Goal: Information Seeking & Learning: Learn about a topic

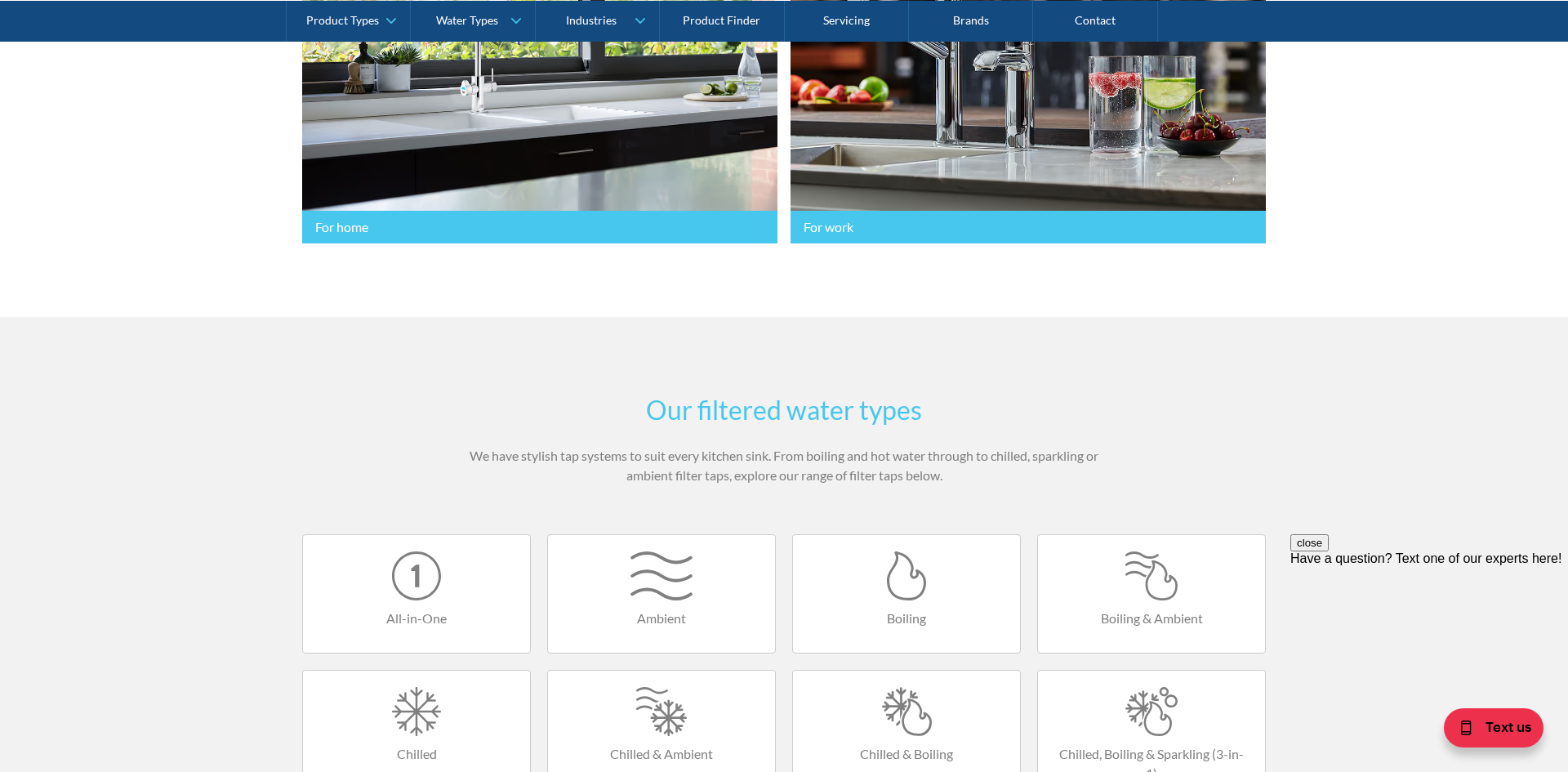
scroll to position [604, 0]
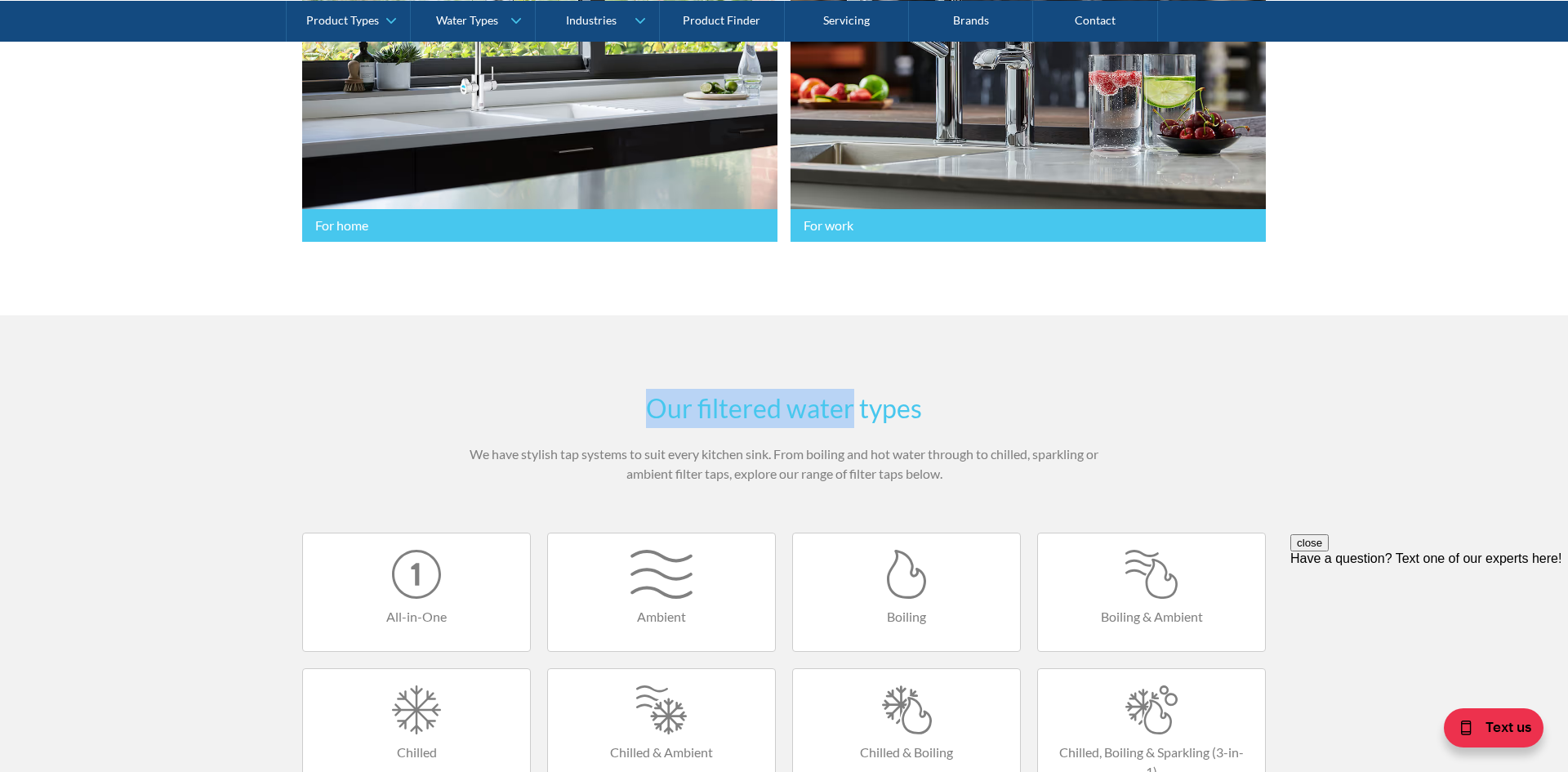
drag, startPoint x: 850, startPoint y: 411, endPoint x: 633, endPoint y: 395, distance: 217.6
click at [633, 395] on h2 "Our filtered water types" at bounding box center [784, 408] width 637 height 39
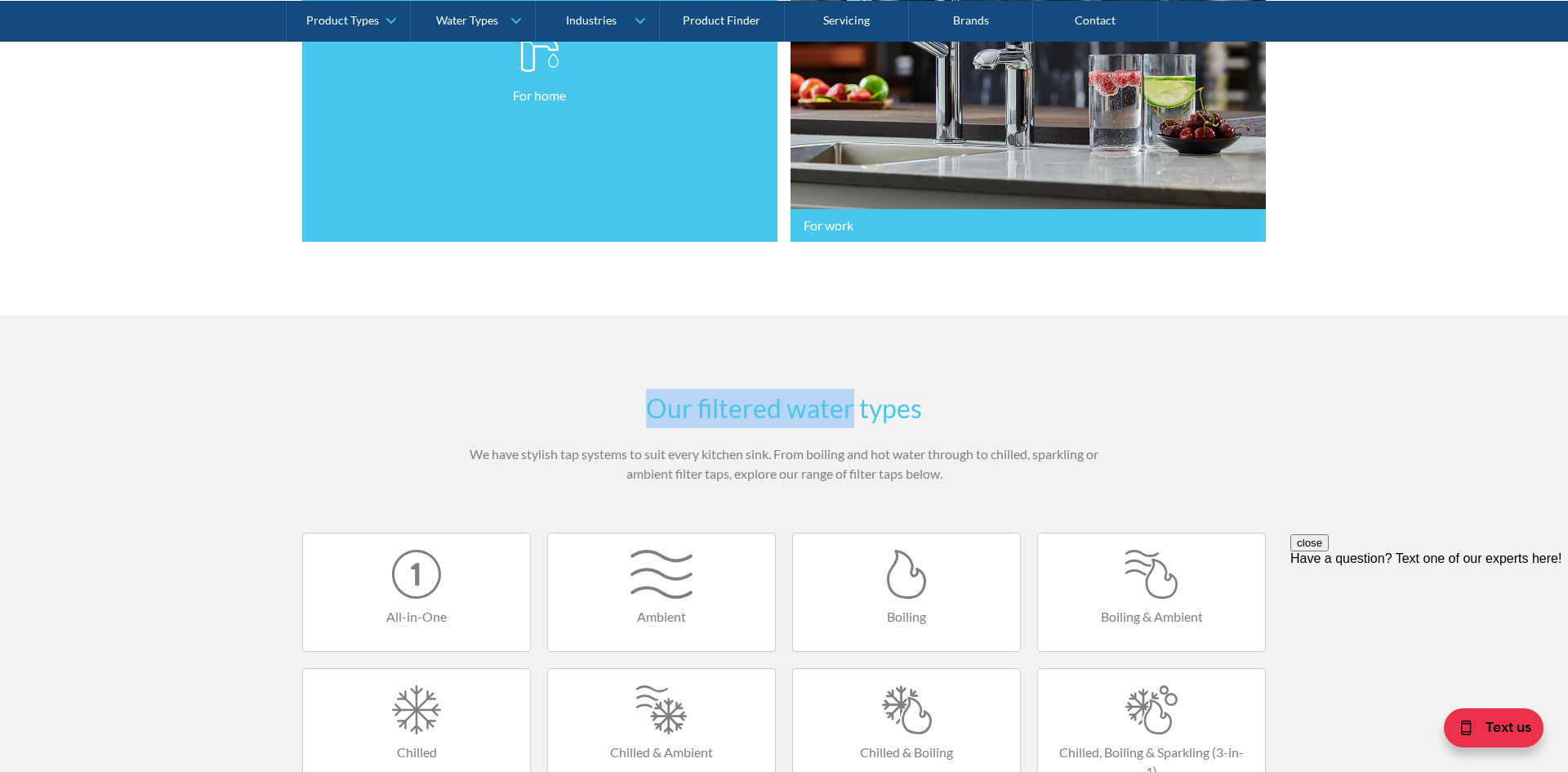
copy h2 "Our filtered water"
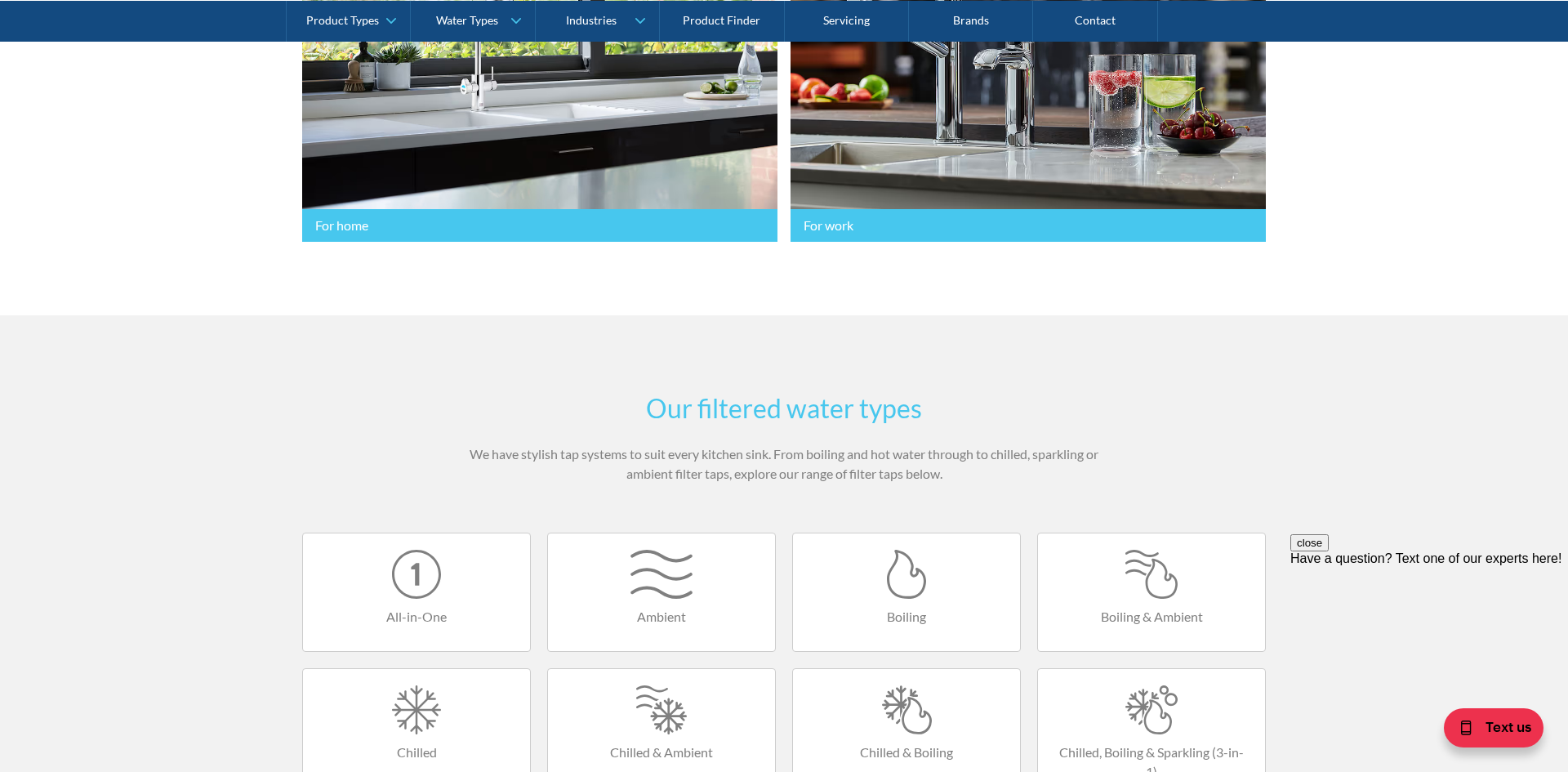
click at [881, 471] on p "We have stylish tap systems to suit every kitchen sink. From boiling and hot wa…" at bounding box center [784, 465] width 637 height 39
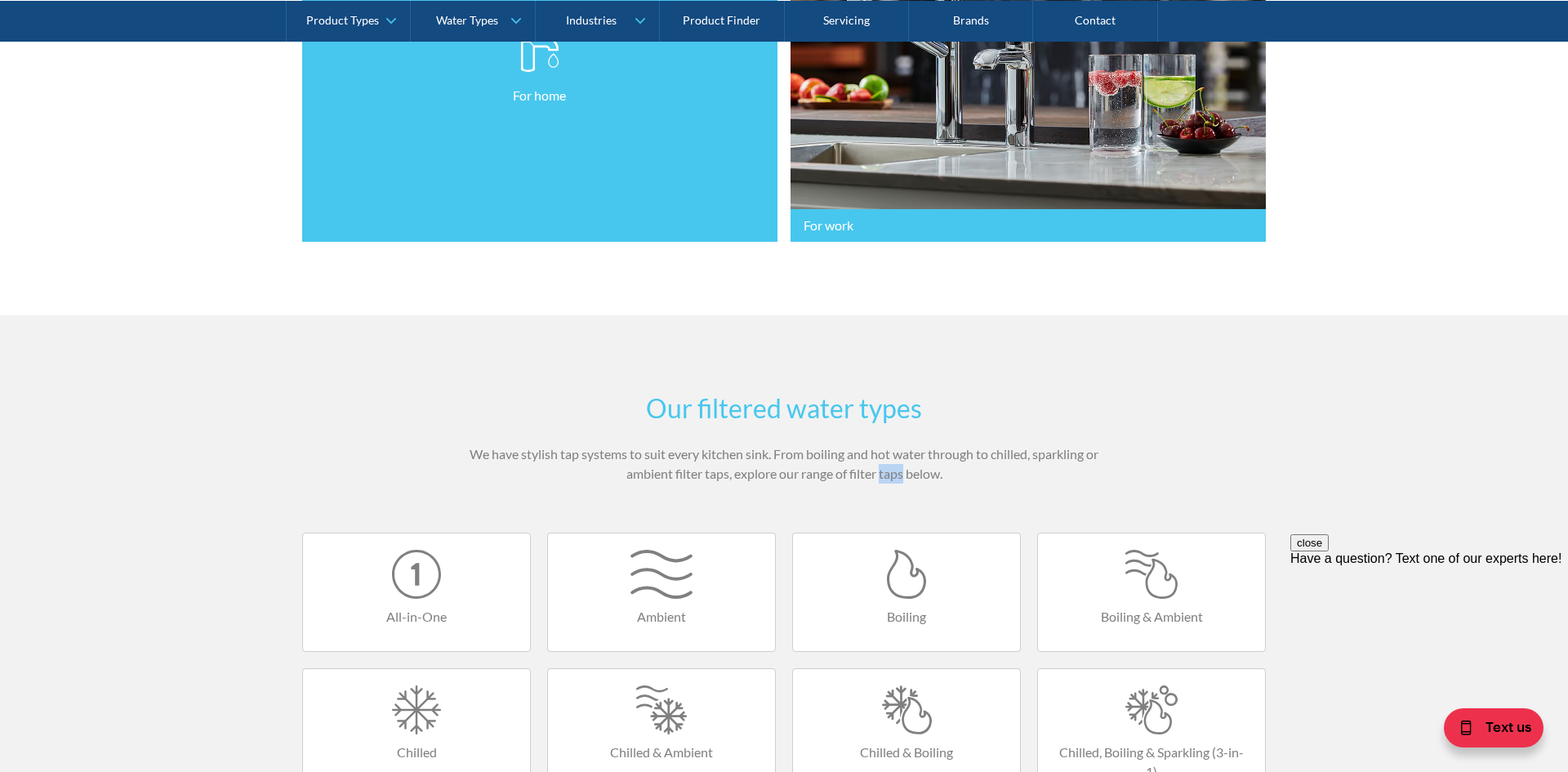
copy p "taps"
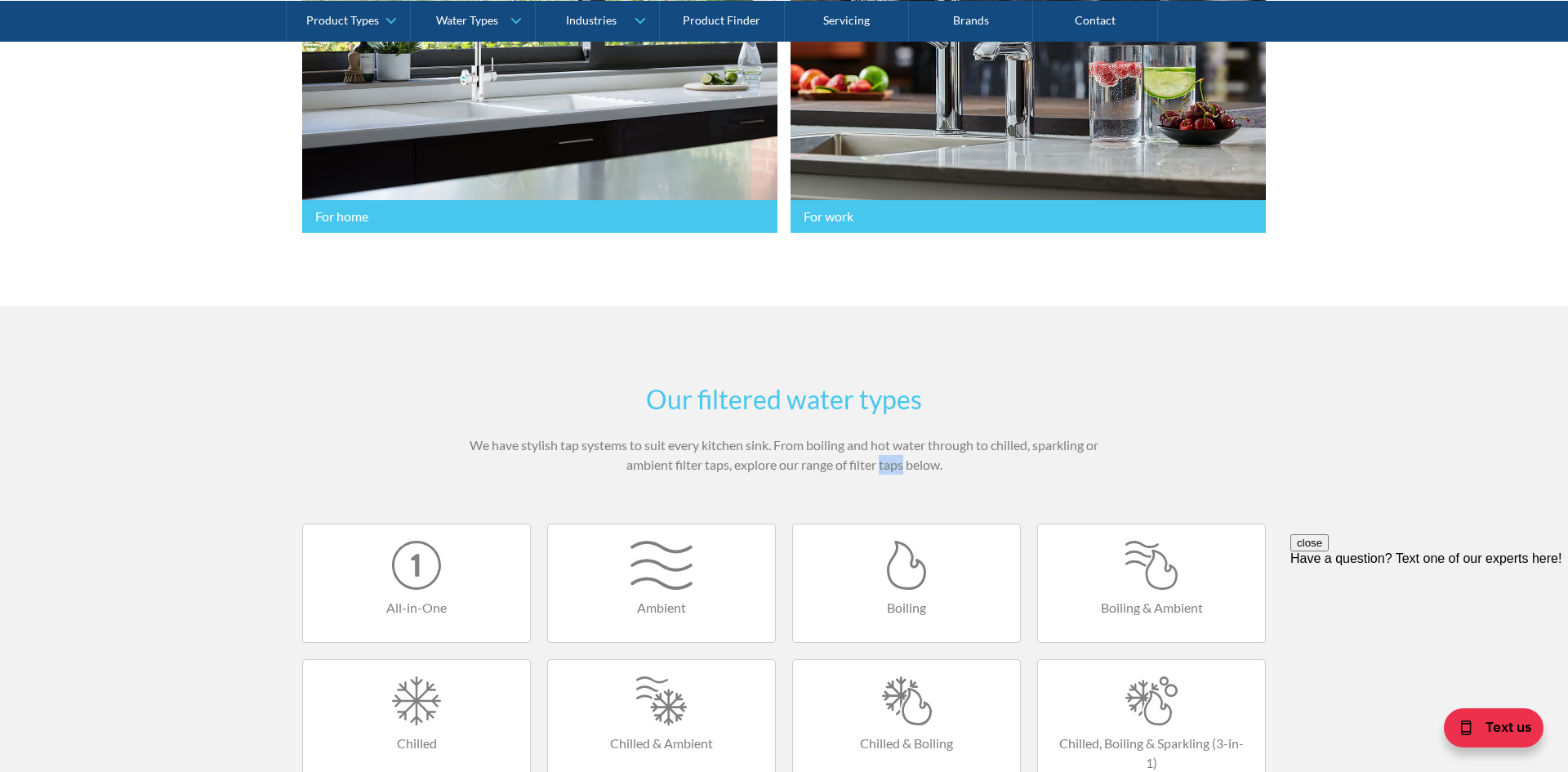
scroll to position [620, 0]
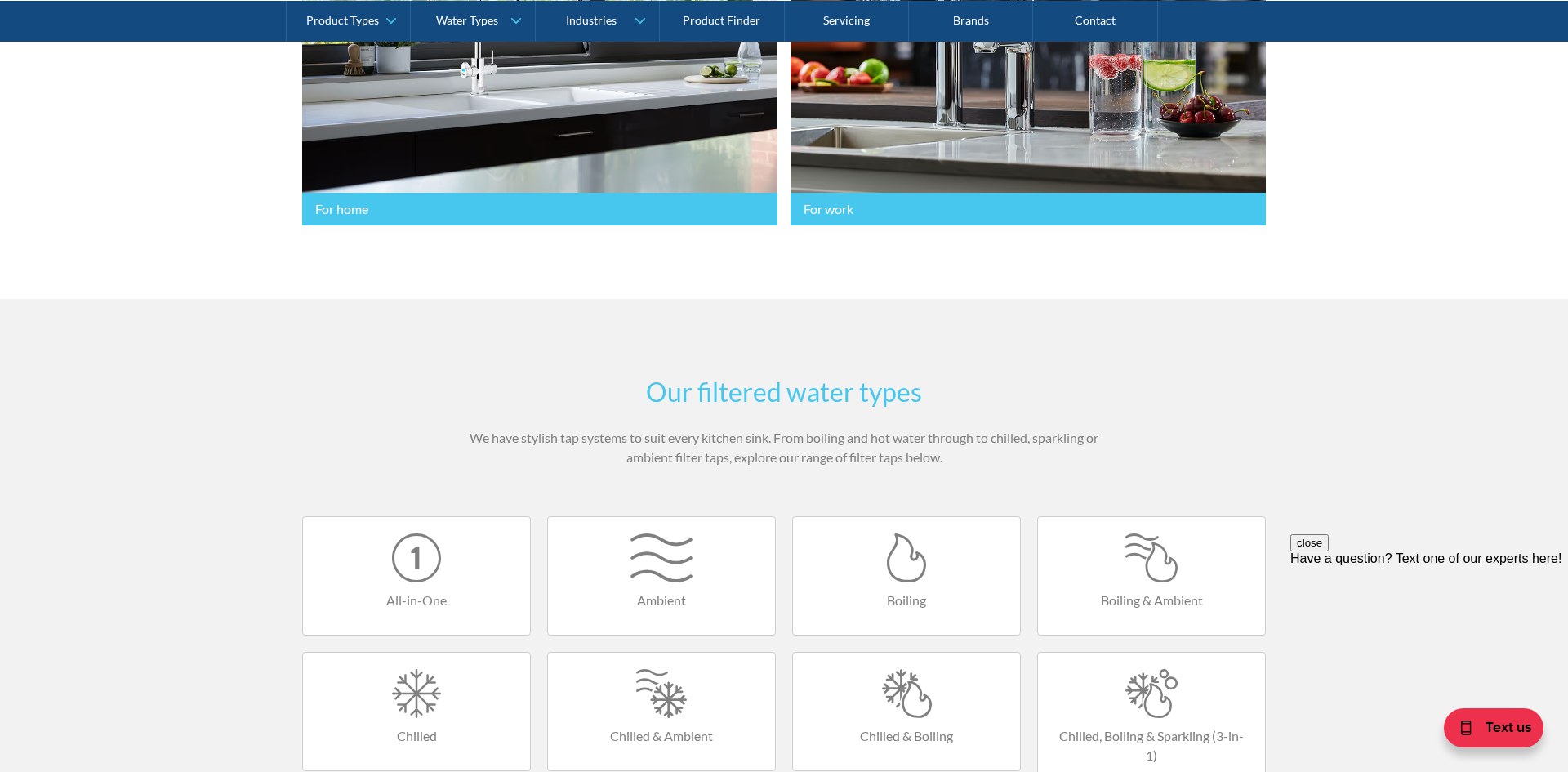
click at [777, 460] on p "We have stylish tap systems to suit every kitchen sink. From boiling and hot wa…" at bounding box center [784, 447] width 637 height 39
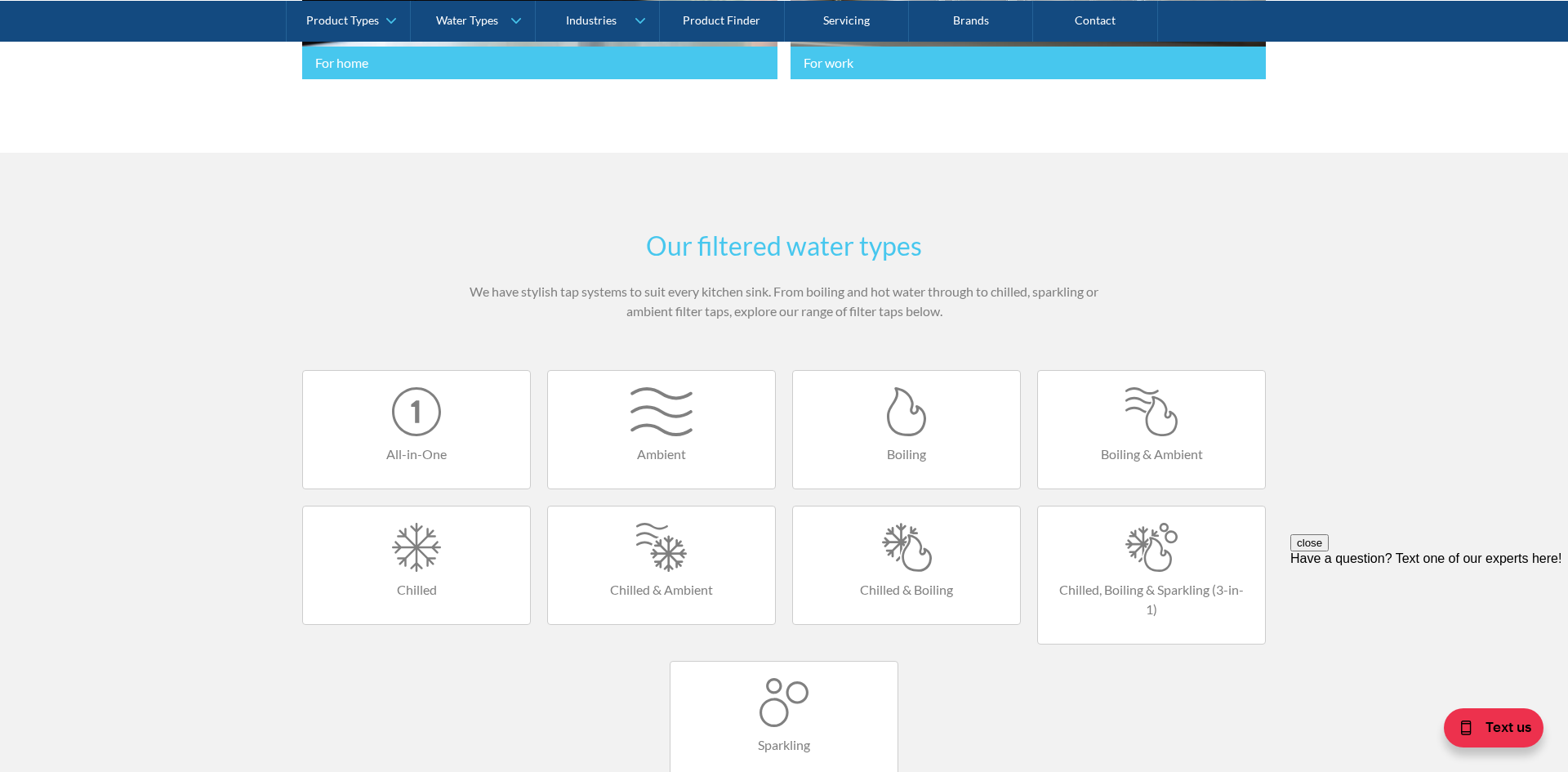
scroll to position [773, 0]
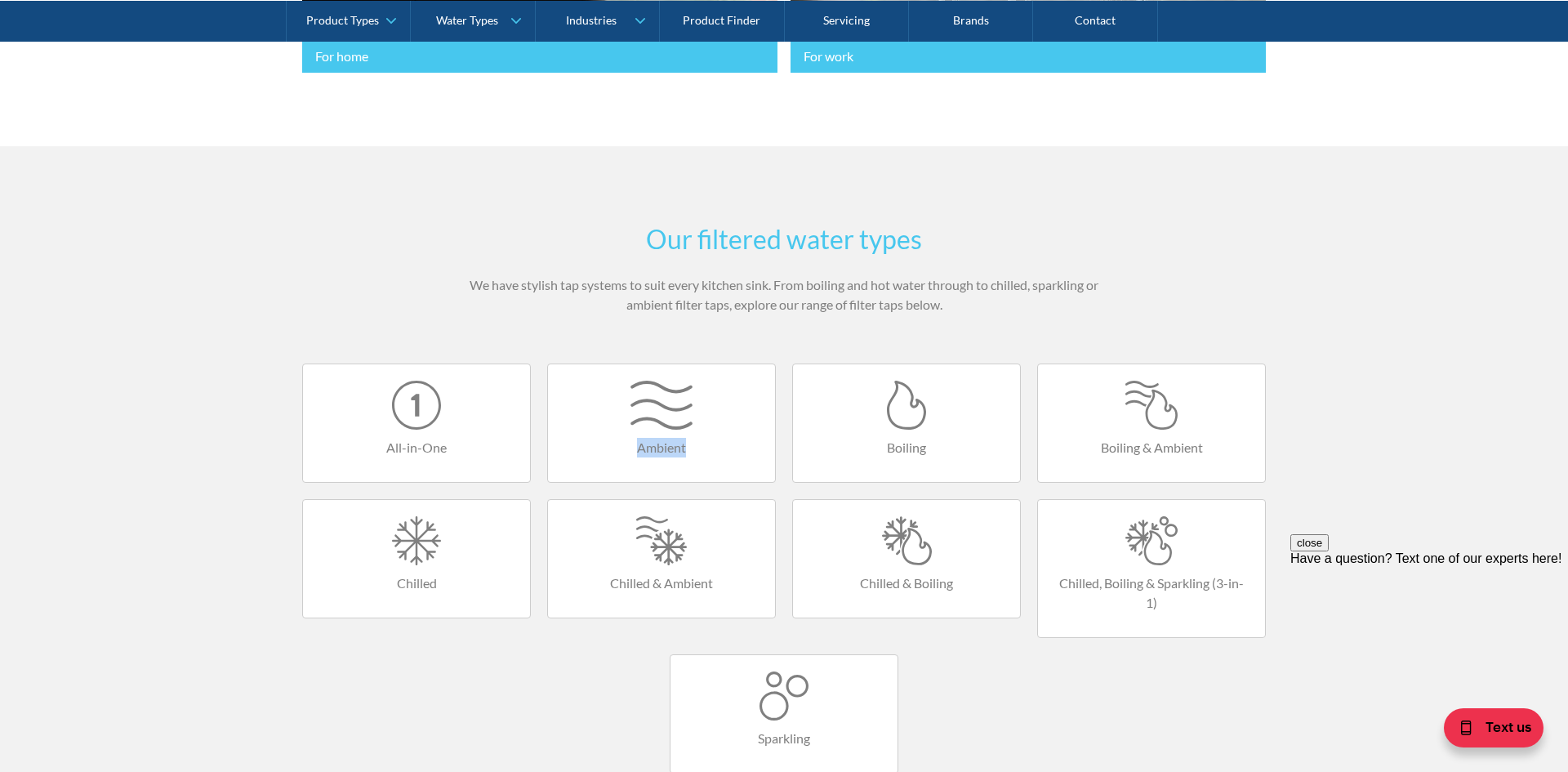
drag, startPoint x: 539, startPoint y: 458, endPoint x: 777, endPoint y: 457, distance: 238.0
click at [777, 457] on div "Ambient" at bounding box center [662, 424] width 245 height 120
copy h4 "Ambient"
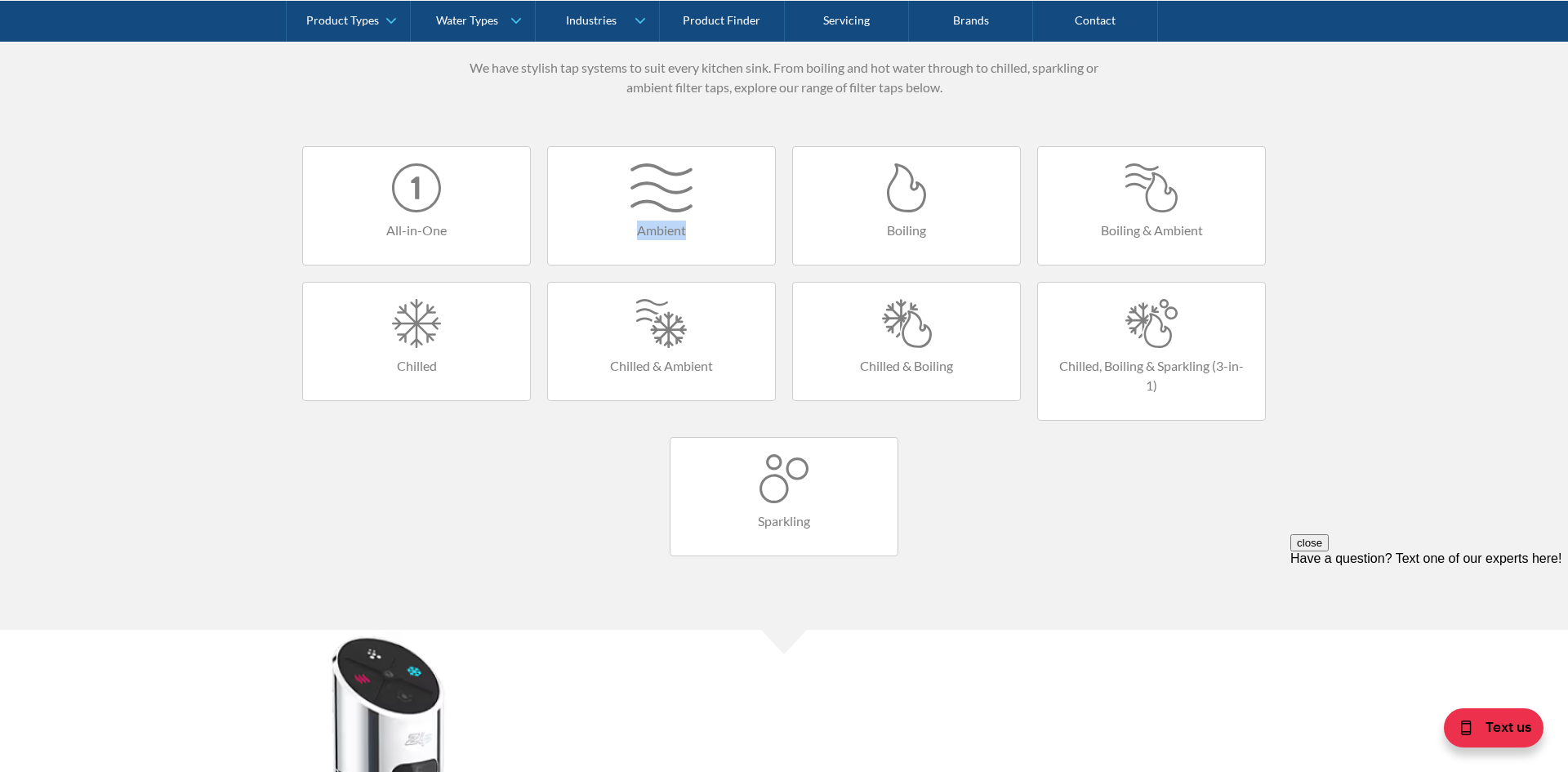
scroll to position [990, 0]
drag, startPoint x: 666, startPoint y: 526, endPoint x: 826, endPoint y: 528, distance: 160.0
click at [826, 528] on div "Sparkling" at bounding box center [784, 498] width 245 height 120
copy h4 "Sparkling"
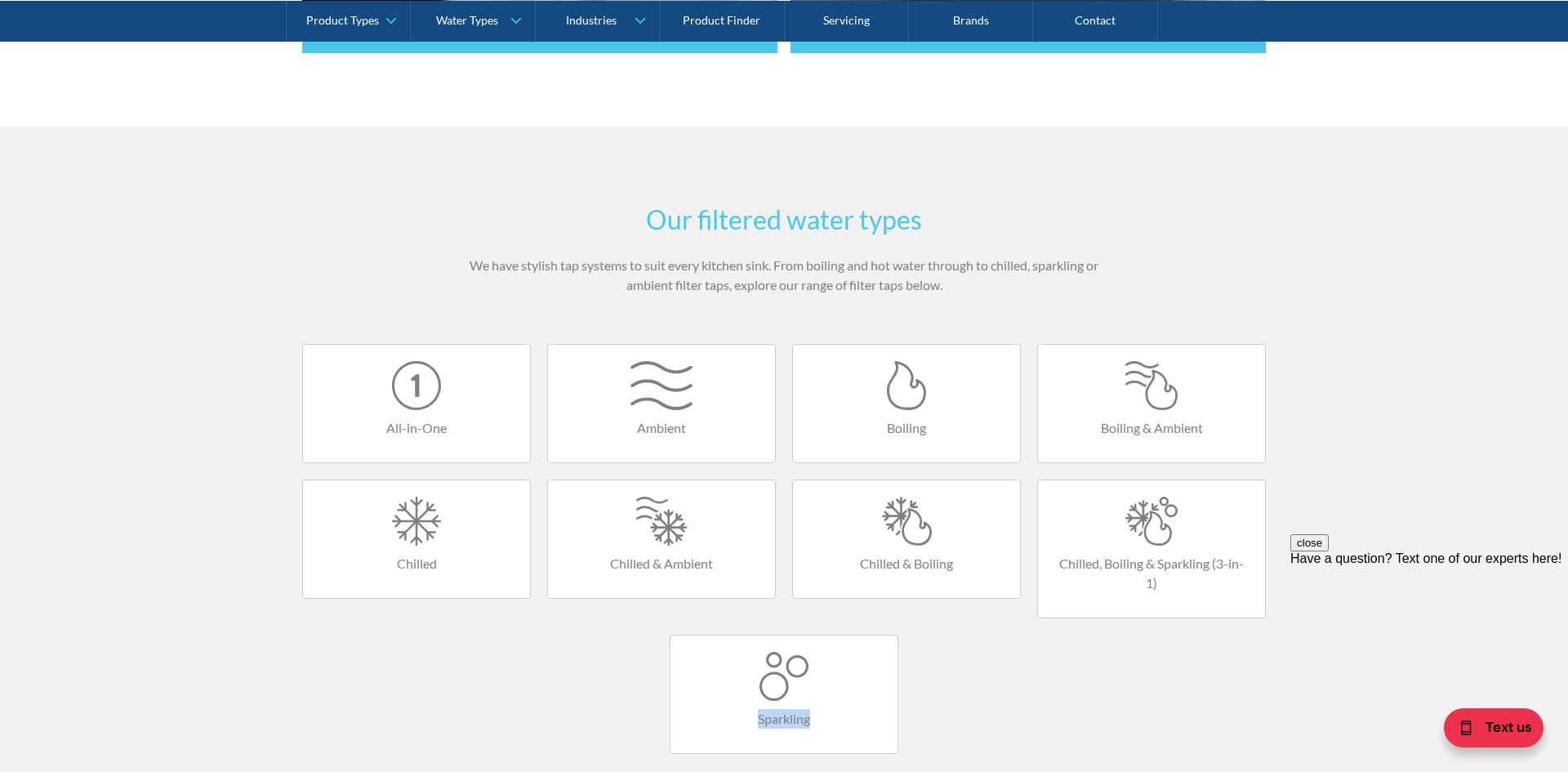
scroll to position [812, 0]
